Goal: Navigation & Orientation: Find specific page/section

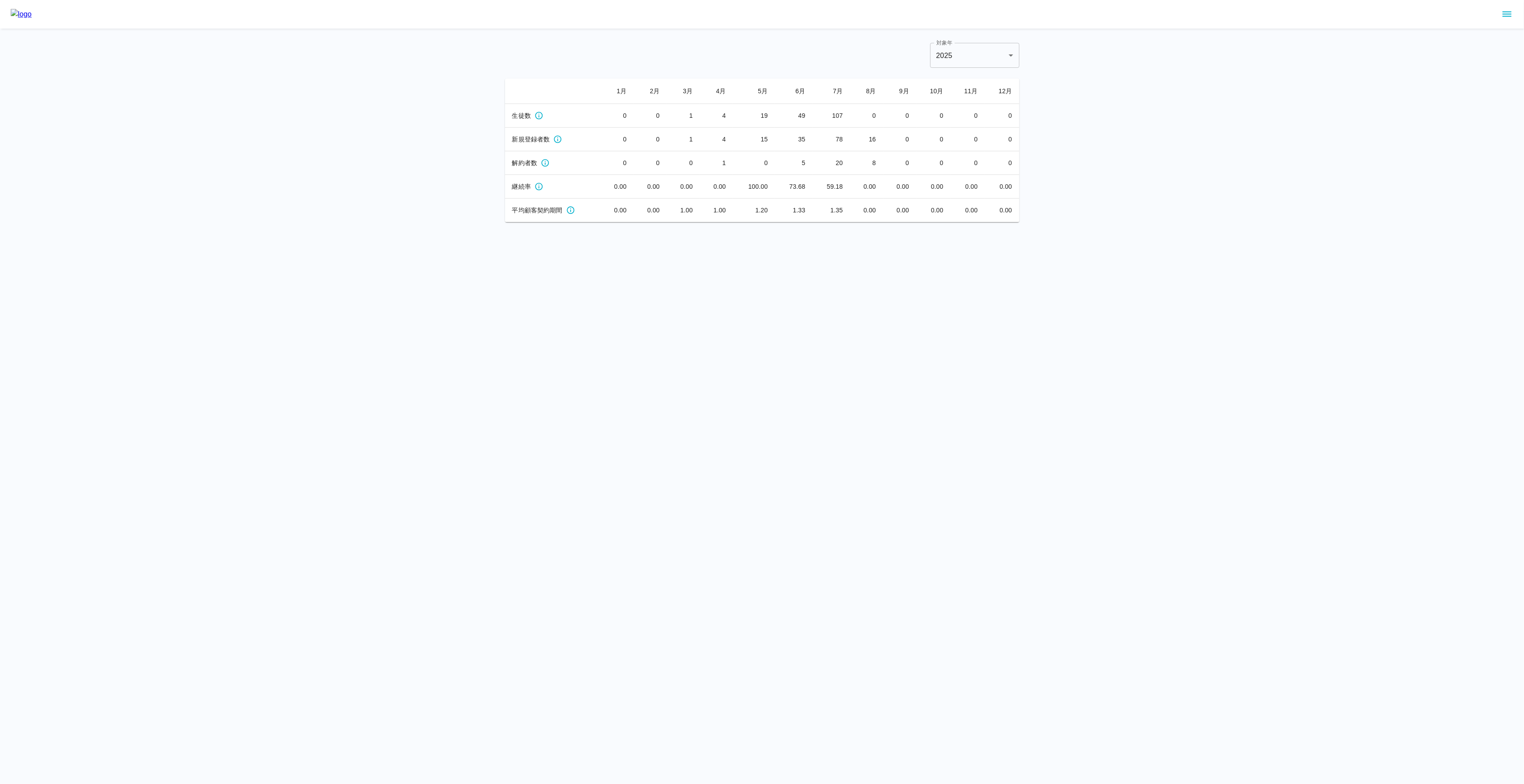
click at [1505, 7] on button "sidemenu" at bounding box center [1507, 14] width 15 height 15
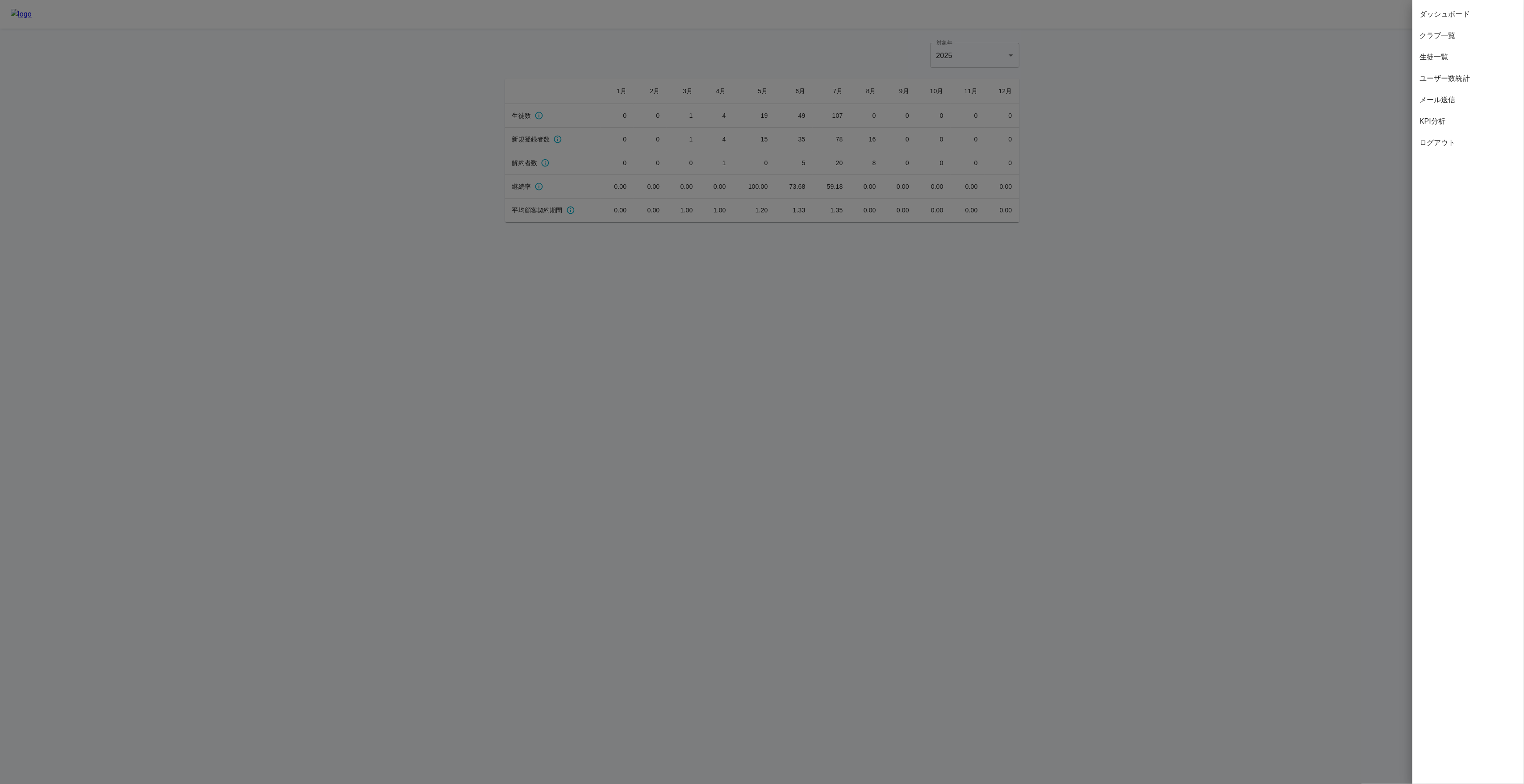
click at [1456, 75] on span "ユーザー数統計" at bounding box center [1468, 78] width 97 height 10
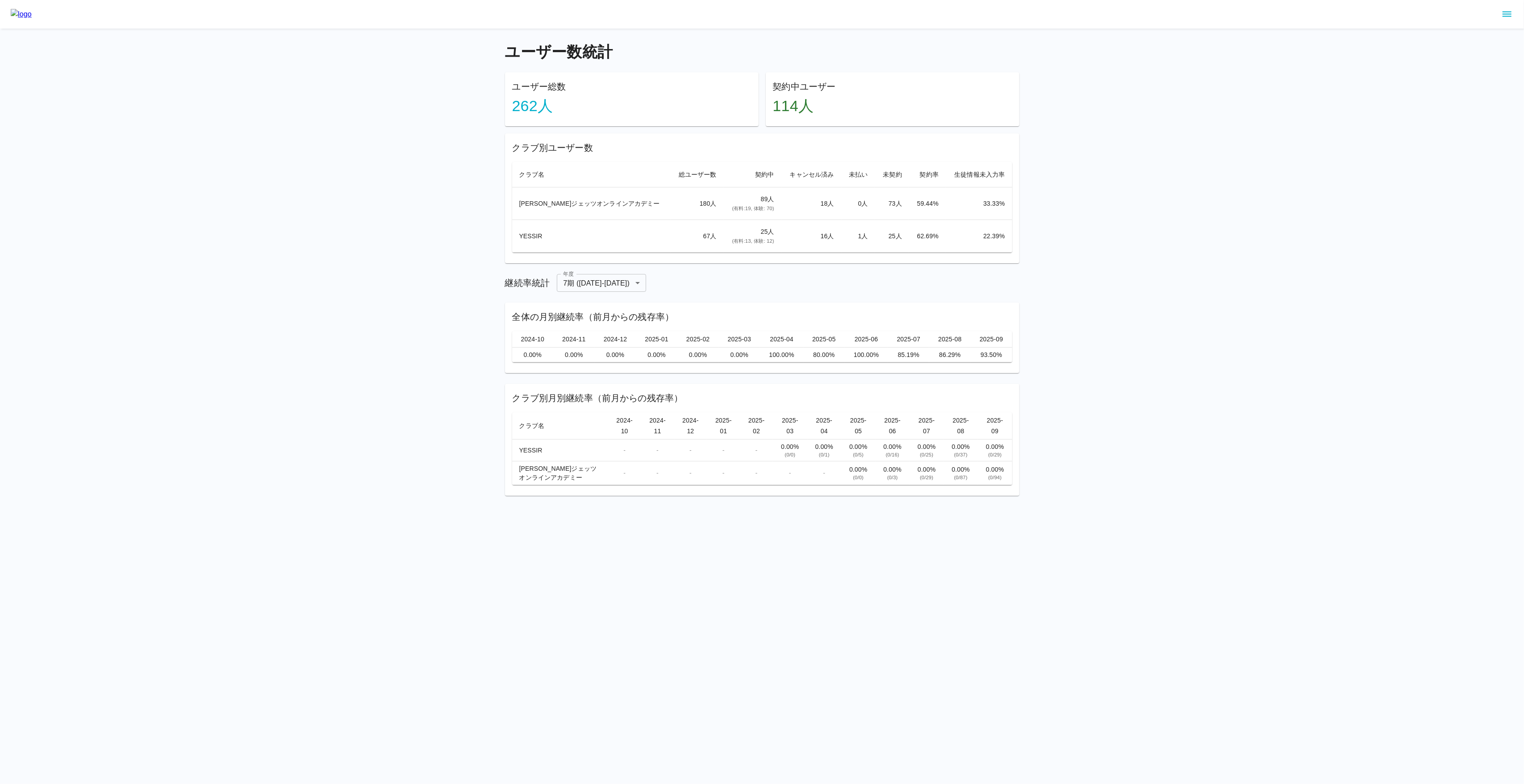
click at [1511, 14] on icon "sidemenu" at bounding box center [1507, 14] width 9 height 5
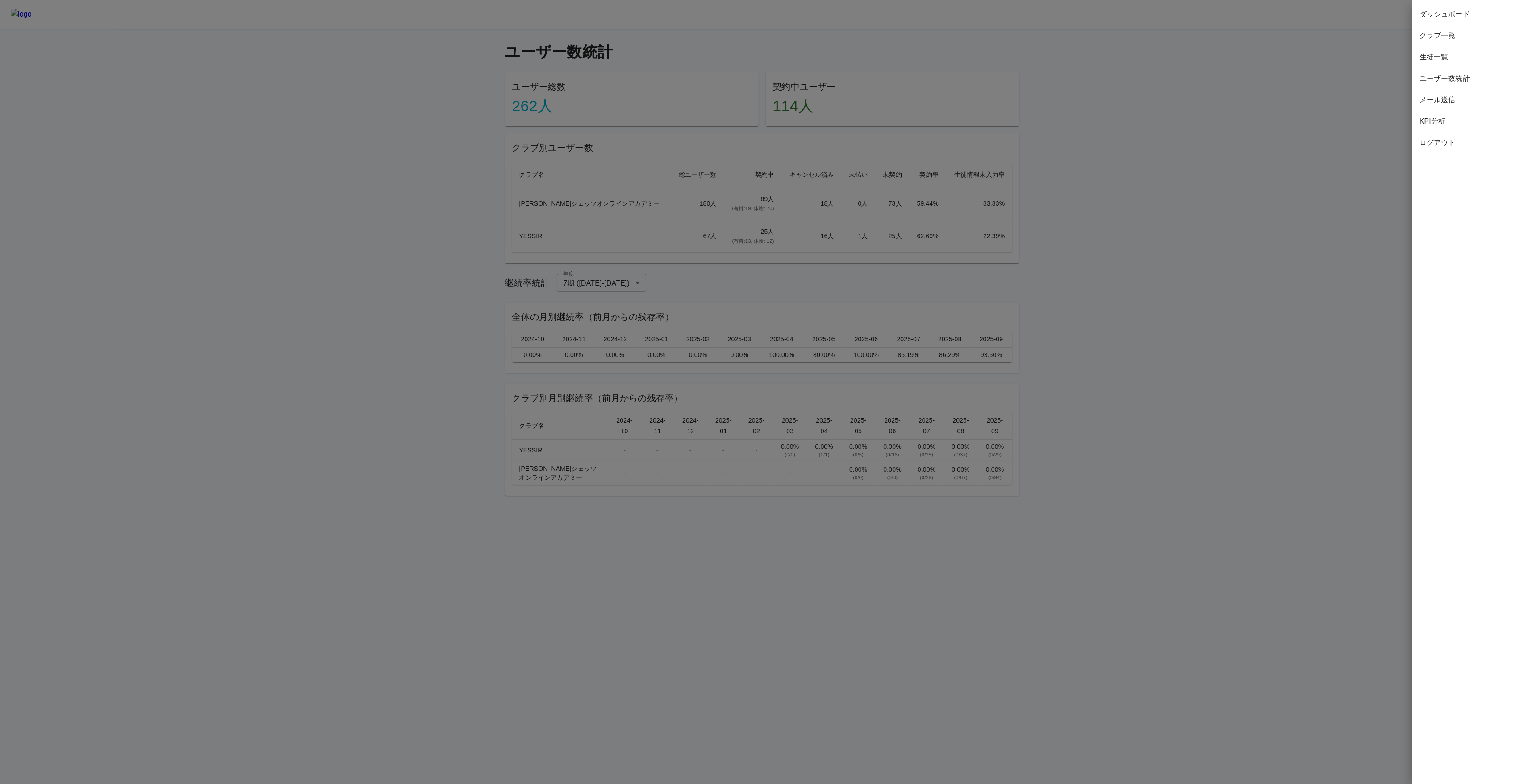
click at [1448, 39] on span "クラブ一覧" at bounding box center [1468, 36] width 97 height 10
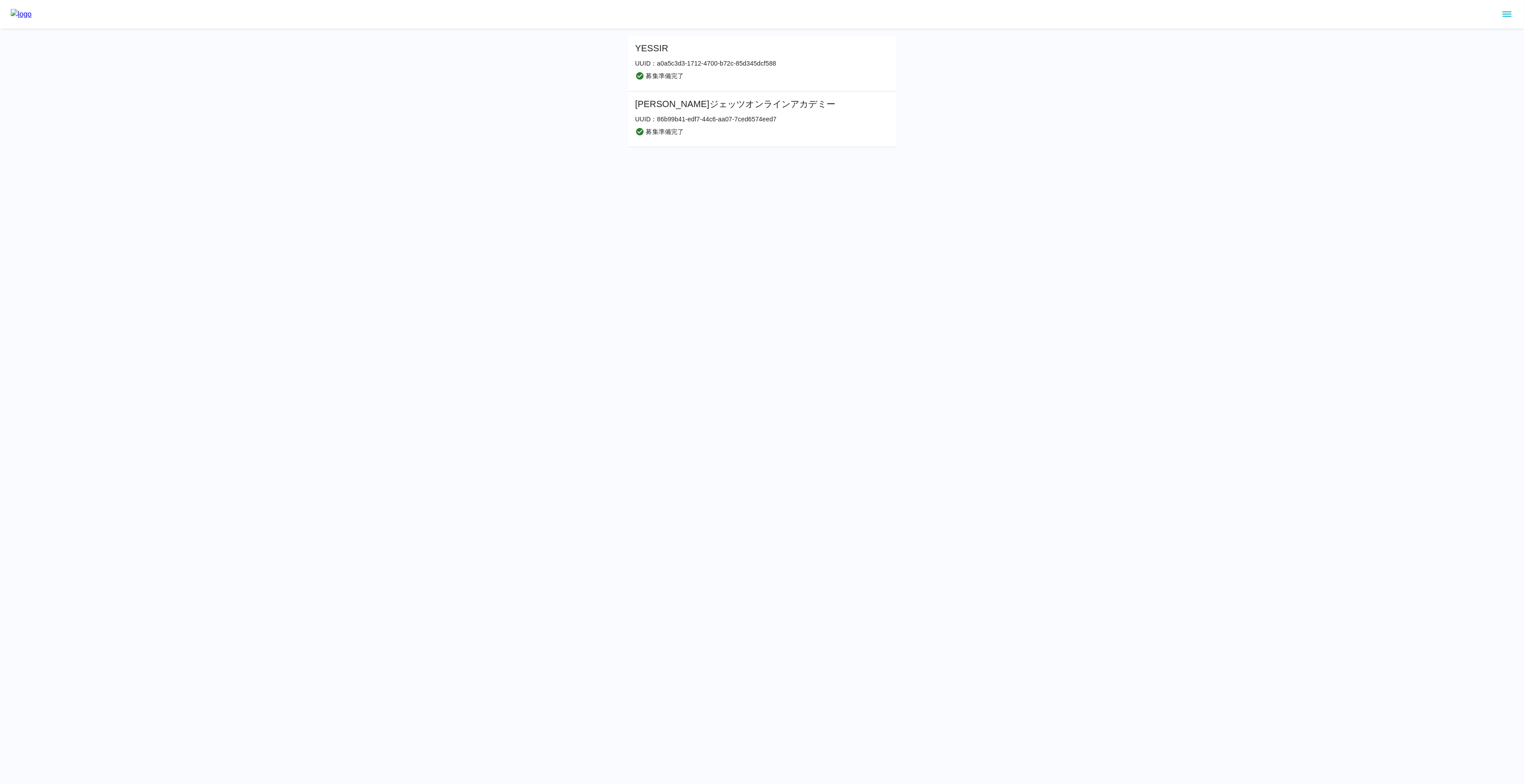
click at [1501, 14] on button "sidemenu" at bounding box center [1507, 14] width 15 height 15
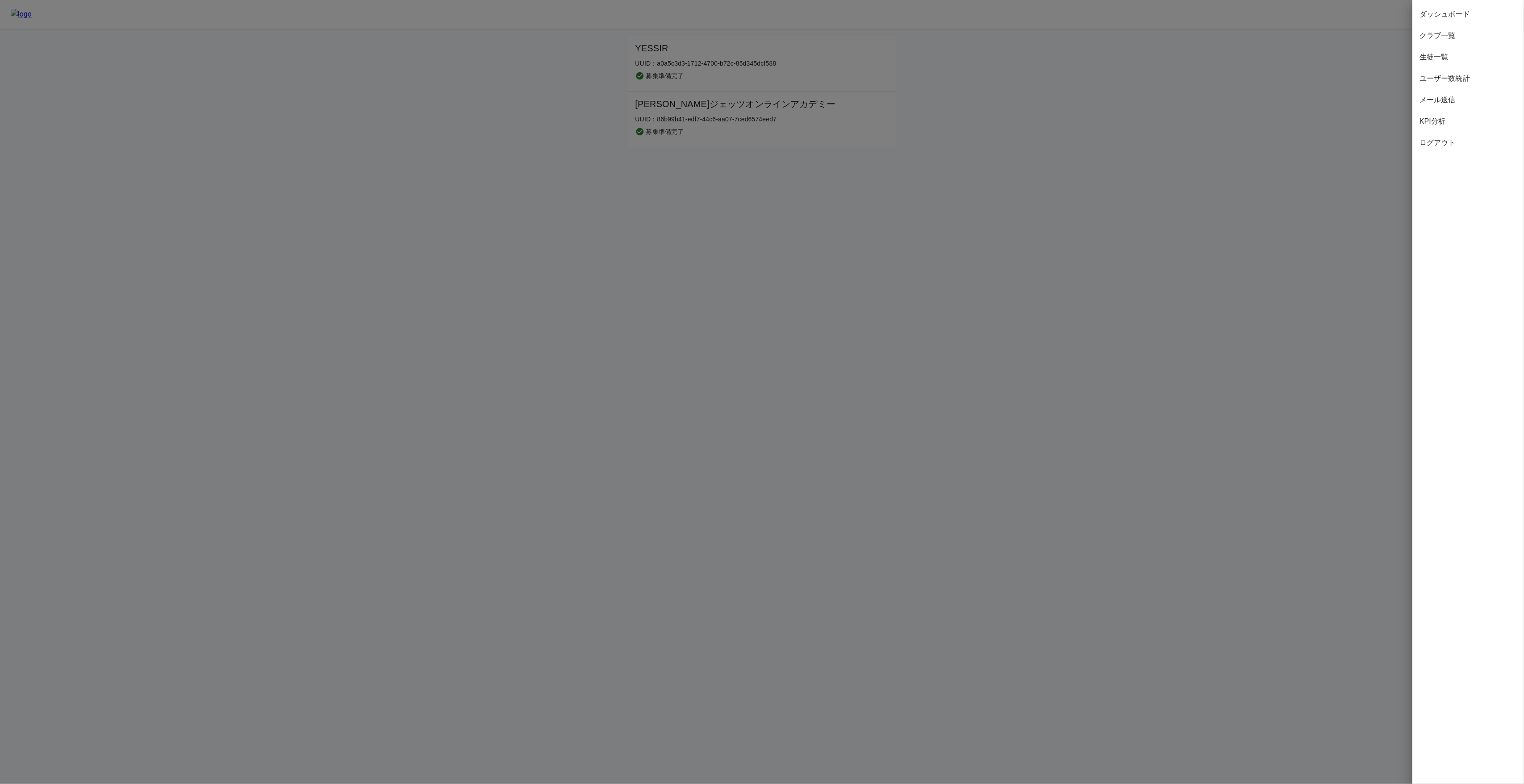
click at [1434, 13] on span "ダッシュボード" at bounding box center [1468, 14] width 97 height 10
